Goal: Task Accomplishment & Management: Manage account settings

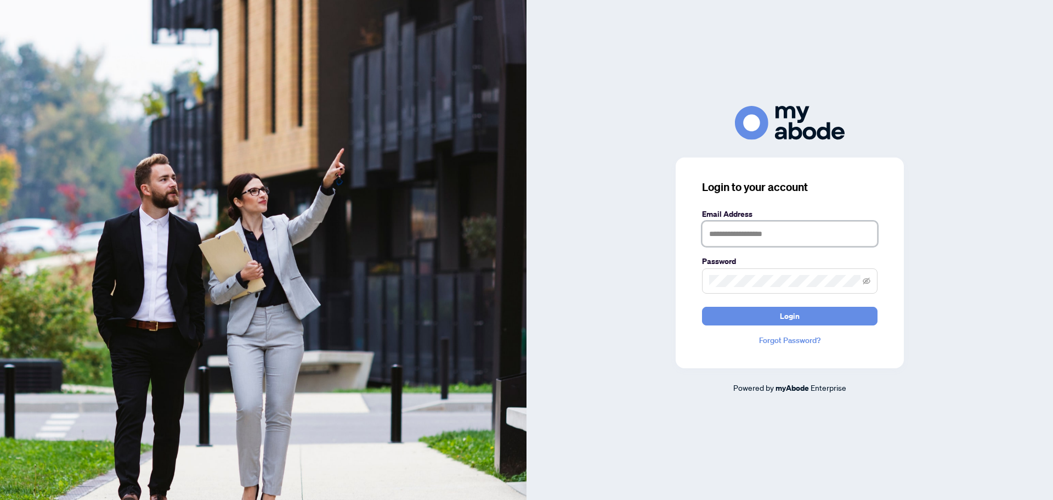
click at [761, 236] on input "text" at bounding box center [789, 233] width 175 height 25
type input "**********"
click at [702, 307] on button "Login" at bounding box center [789, 316] width 175 height 19
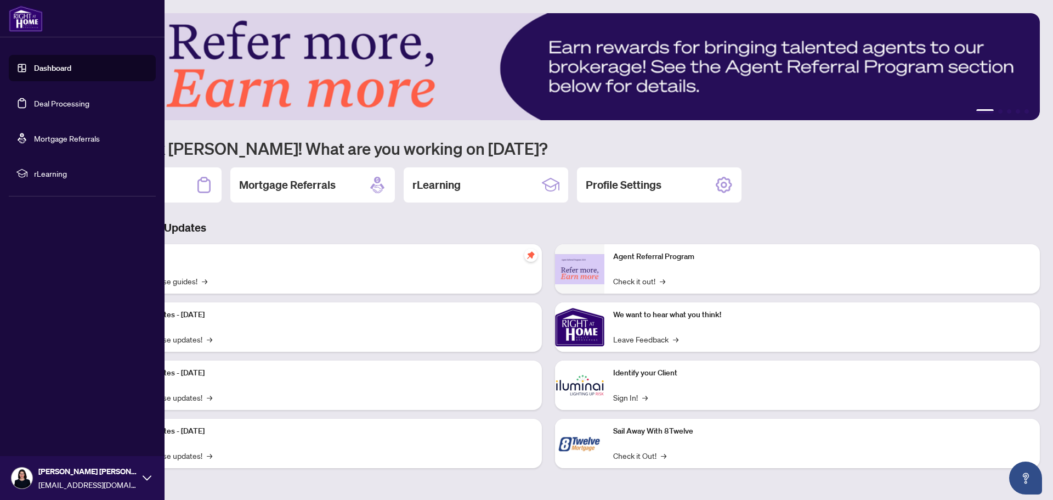
click at [34, 101] on link "Deal Processing" at bounding box center [61, 103] width 55 height 10
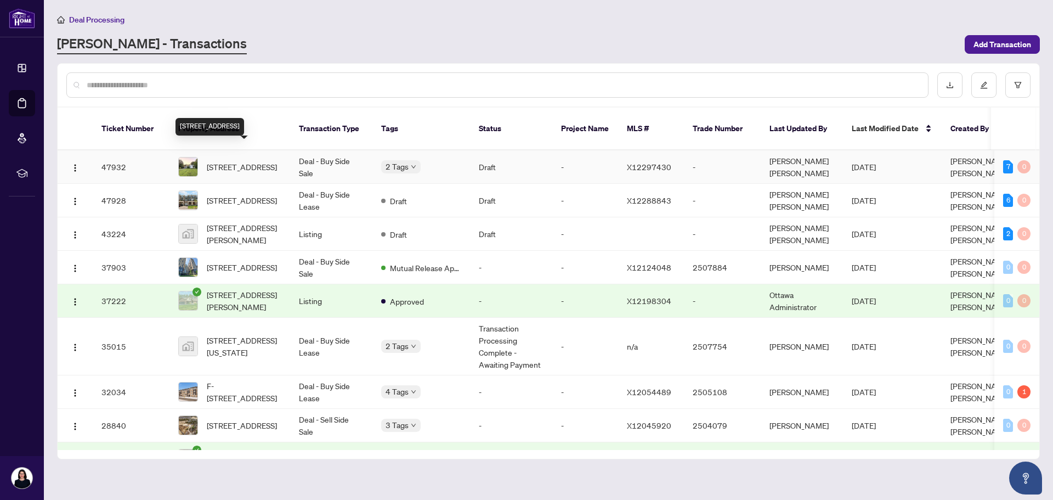
click at [267, 161] on span "[STREET_ADDRESS]" at bounding box center [242, 167] width 70 height 12
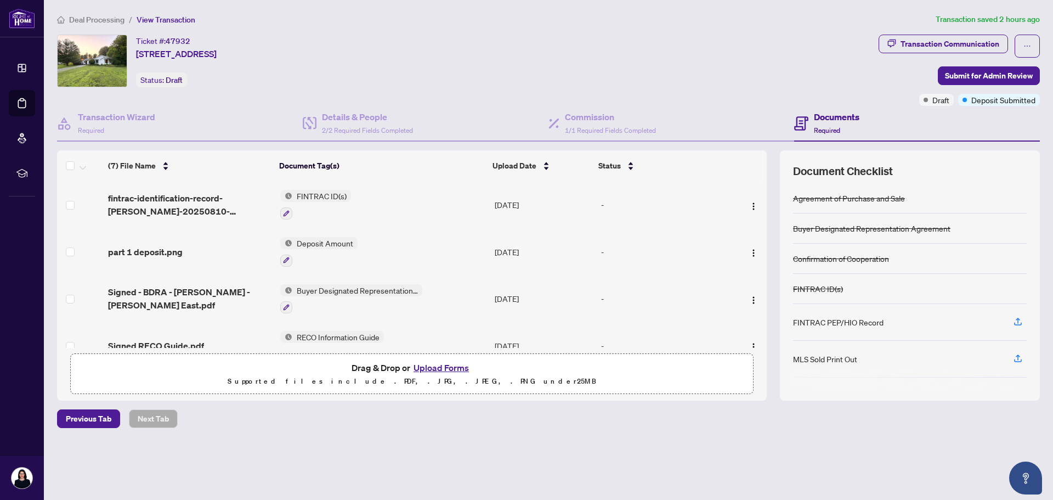
click at [434, 363] on button "Upload Forms" at bounding box center [441, 367] width 62 height 14
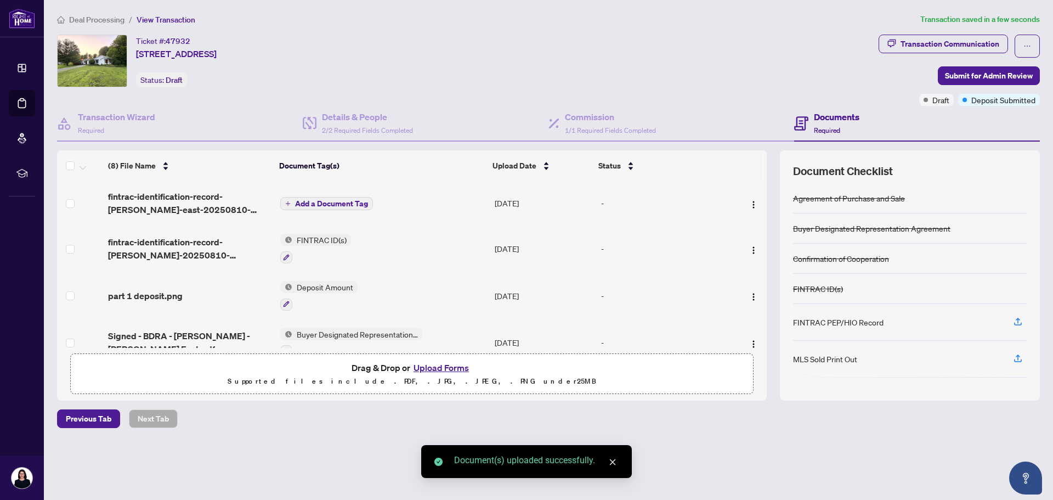
click at [299, 207] on span "Add a Document Tag" at bounding box center [331, 204] width 73 height 8
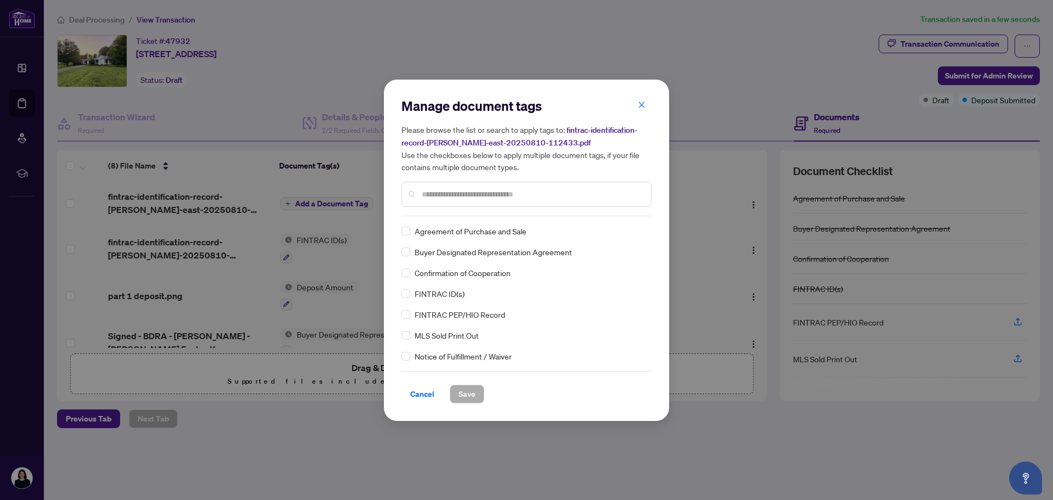
click at [445, 296] on span "FINTRAC ID(s)" at bounding box center [440, 293] width 50 height 12
click at [470, 391] on span "Save" at bounding box center [466, 394] width 17 height 18
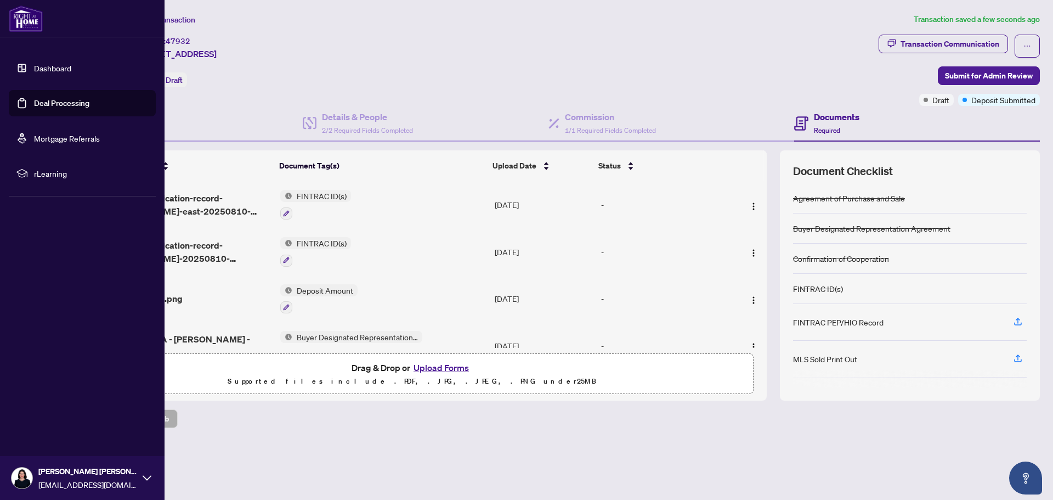
click at [82, 99] on link "Deal Processing" at bounding box center [61, 103] width 55 height 10
